Goal: Task Accomplishment & Management: Complete application form

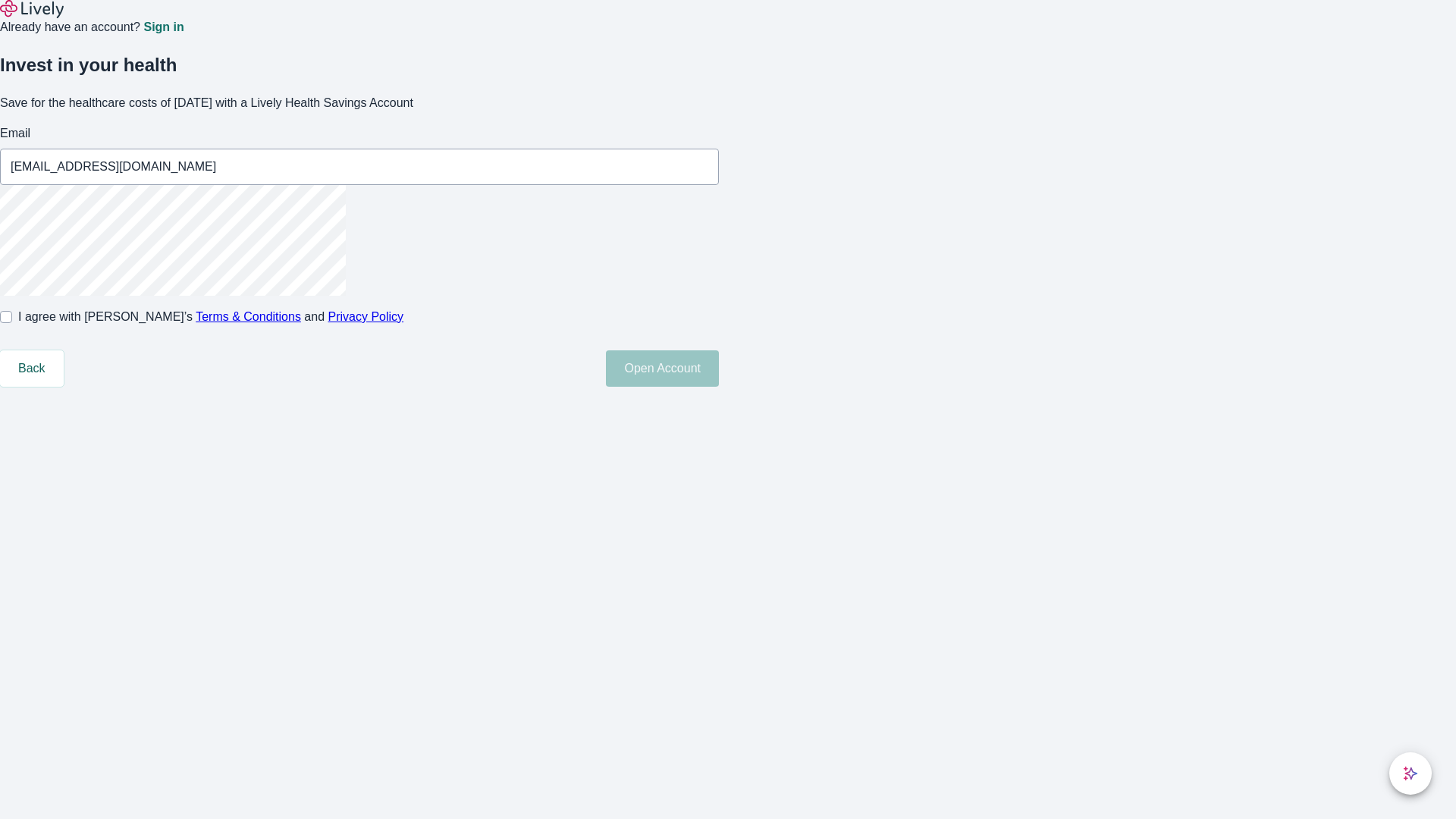
click at [12, 323] on input "I agree with Lively’s Terms & Conditions and Privacy Policy" at bounding box center [6, 317] width 12 height 12
checkbox input "true"
click at [719, 387] on button "Open Account" at bounding box center [662, 369] width 113 height 36
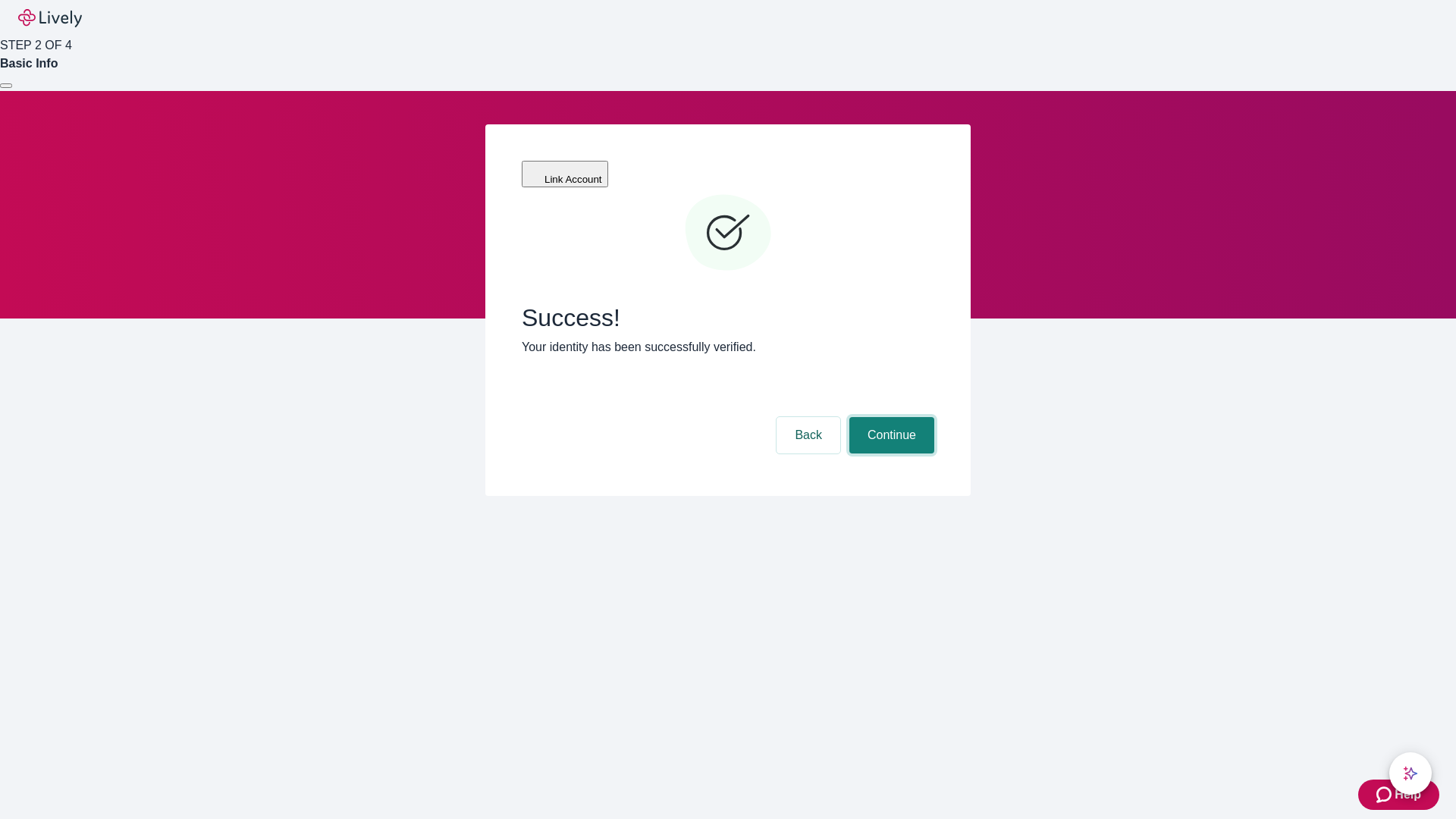
click at [889, 417] on button "Continue" at bounding box center [891, 435] width 85 height 36
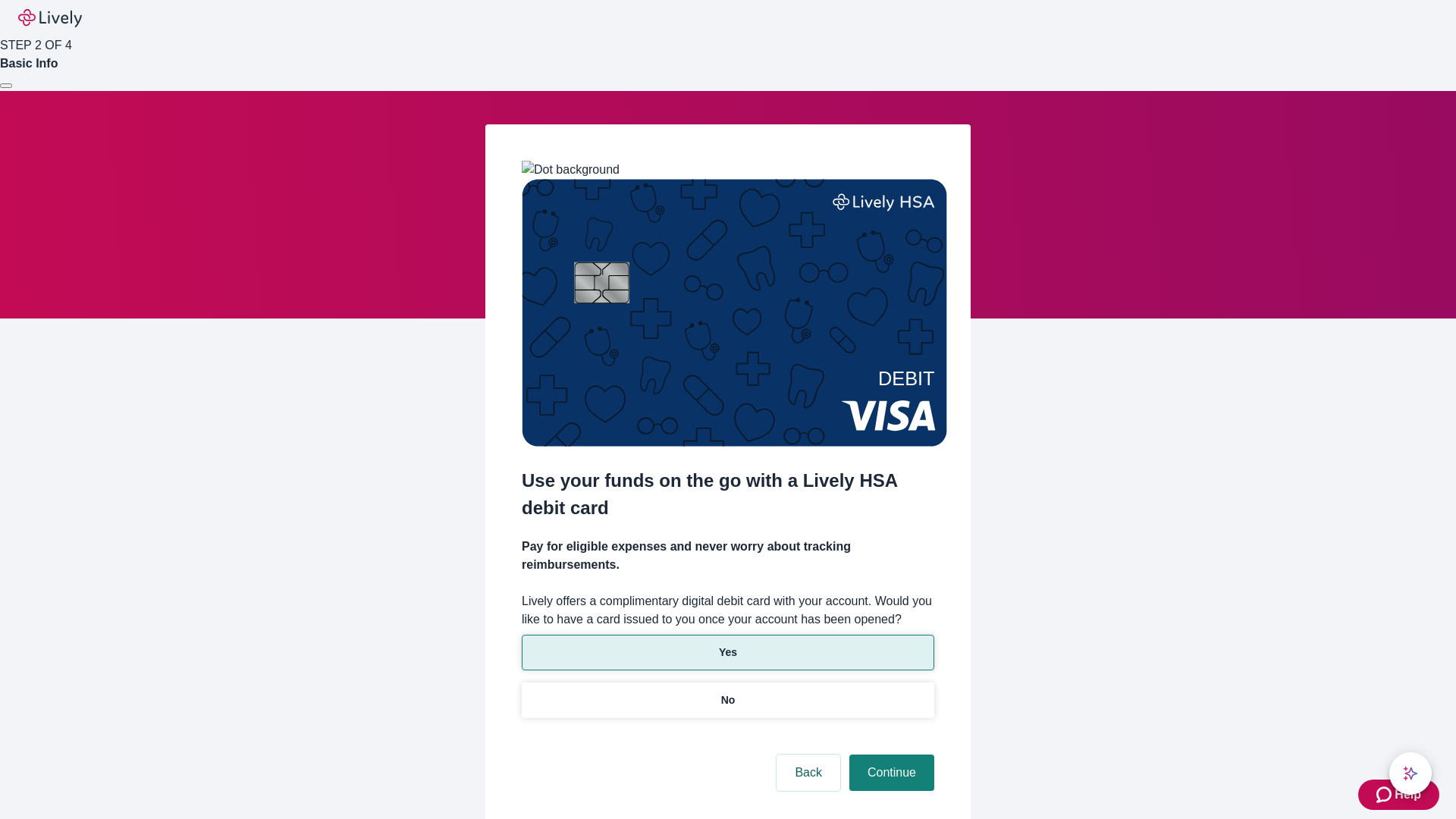
click at [727, 644] on p "Yes" at bounding box center [727, 652] width 18 height 16
click at [889, 755] on button "Continue" at bounding box center [891, 773] width 85 height 36
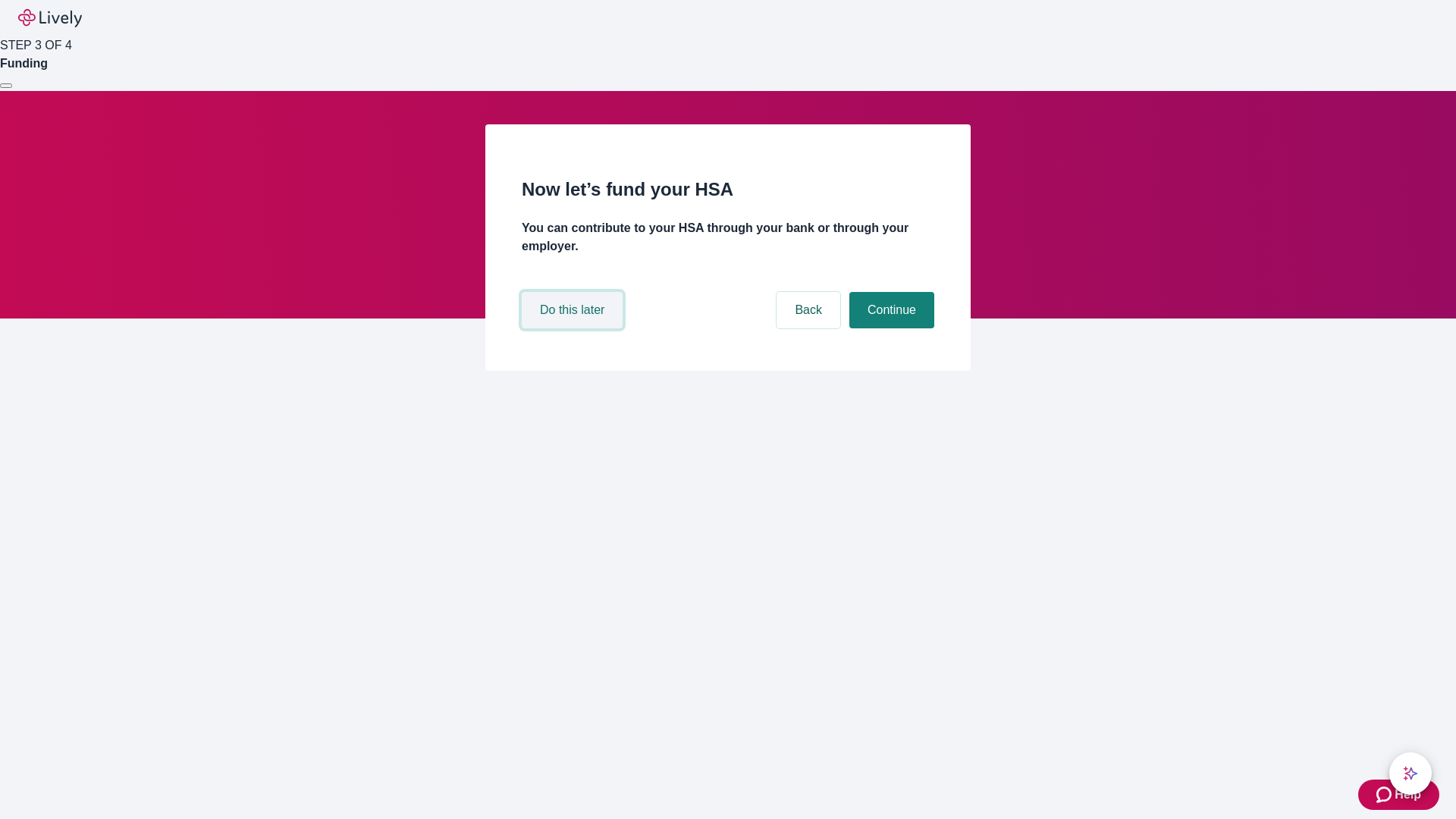
click at [574, 328] on button "Do this later" at bounding box center [572, 310] width 101 height 36
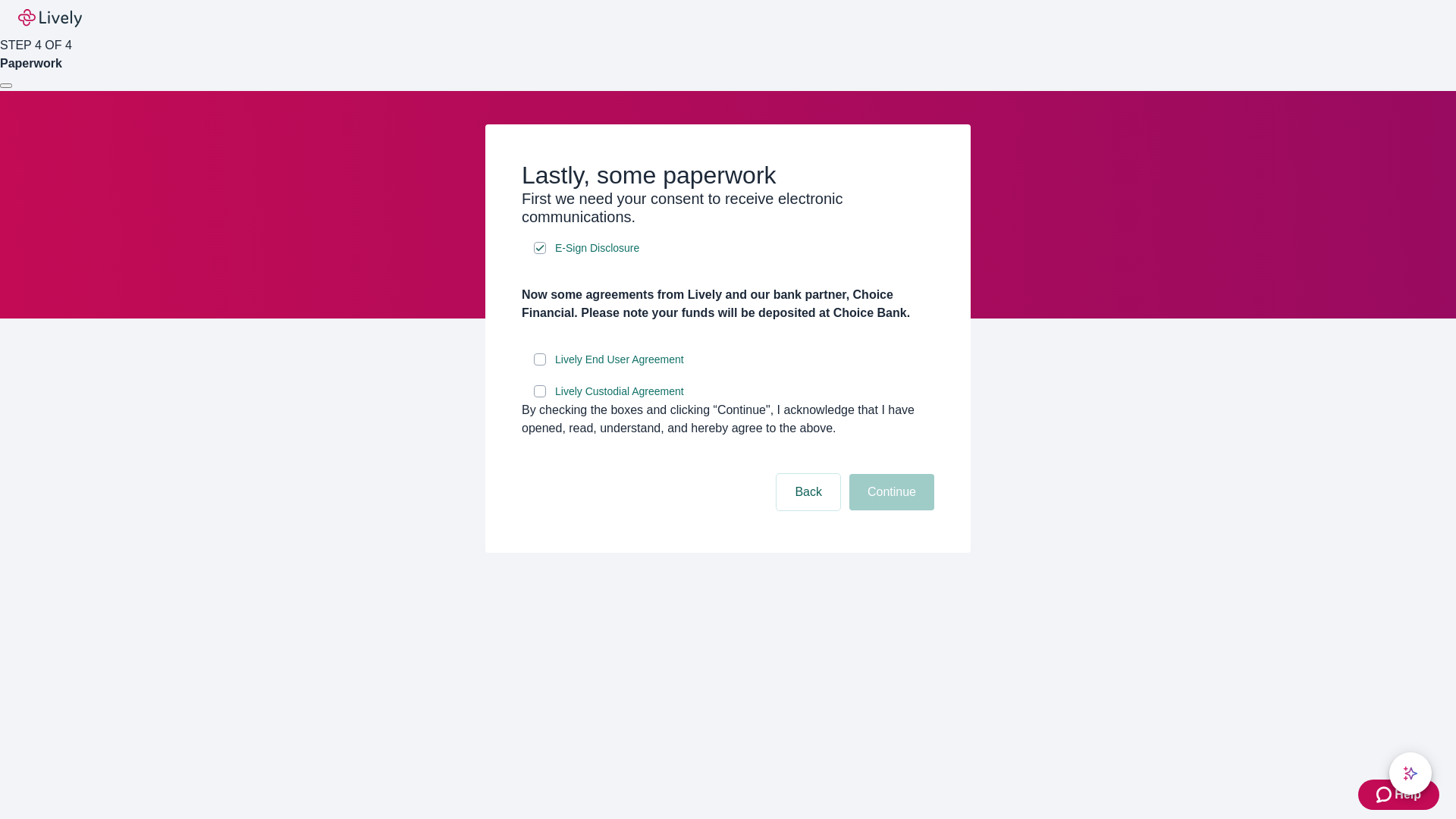
click at [540, 365] on input "Lively End User Agreement" at bounding box center [540, 359] width 12 height 12
checkbox input "true"
click at [540, 397] on input "Lively Custodial Agreement" at bounding box center [540, 391] width 12 height 12
checkbox input "true"
click at [889, 511] on button "Continue" at bounding box center [891, 492] width 85 height 36
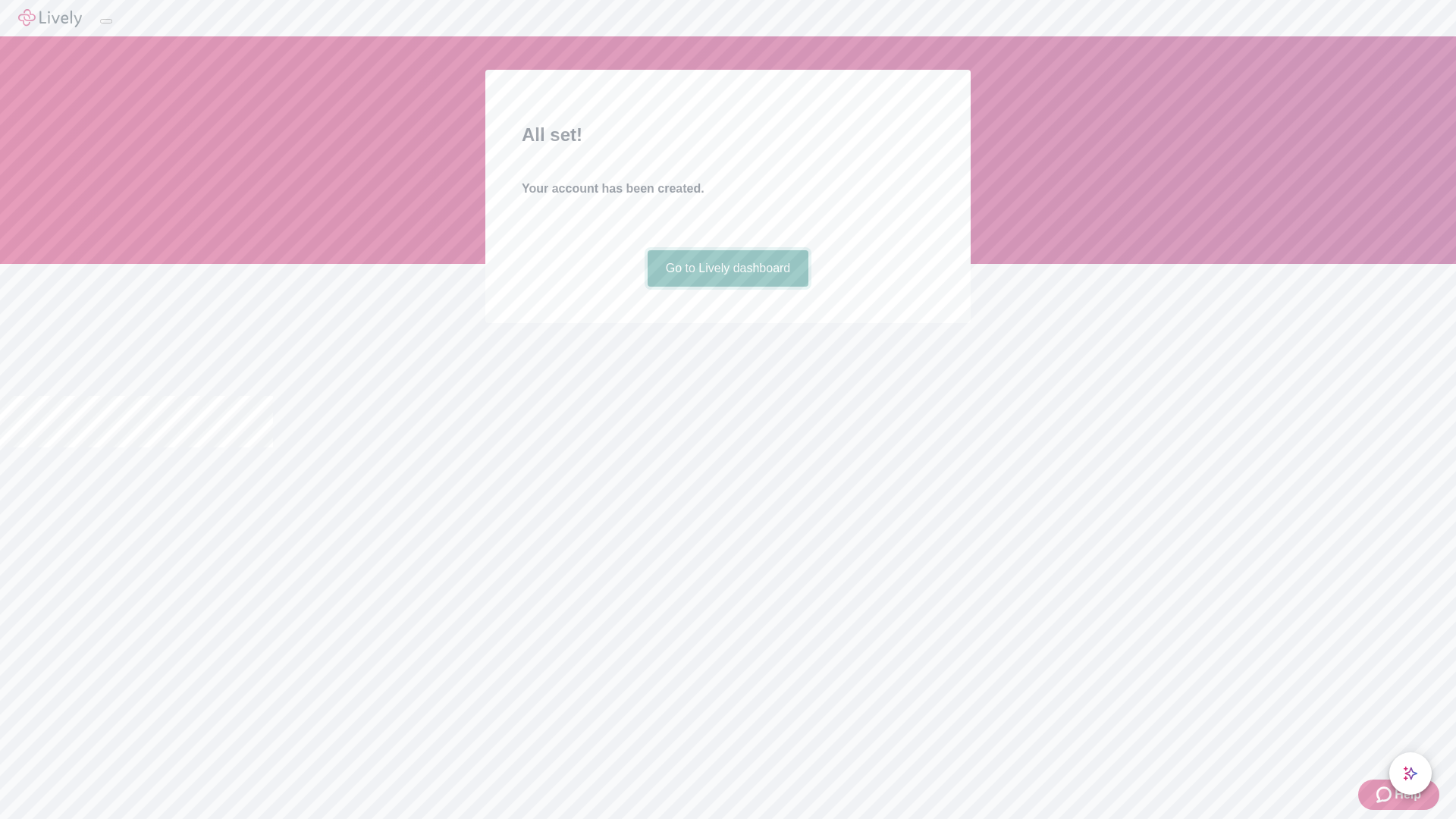
click at [727, 287] on link "Go to Lively dashboard" at bounding box center [728, 269] width 161 height 36
